Goal: Browse casually

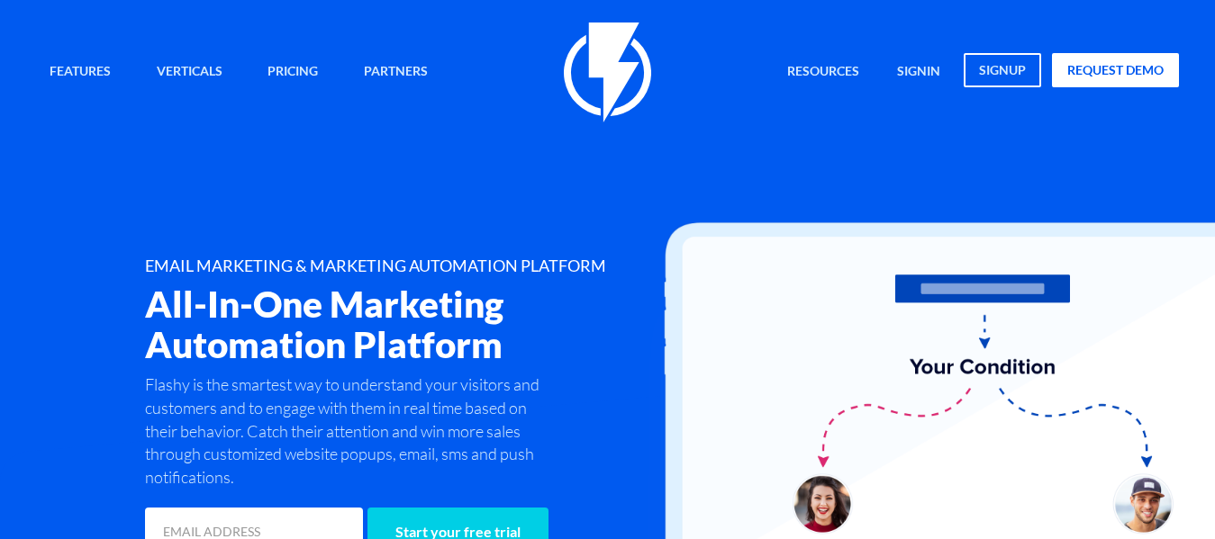
click at [725, 96] on div "Features Marketing Automation Convert, Enagage And Retain Your Customers Email …" at bounding box center [608, 73] width 1170 height 100
